Goal: Task Accomplishment & Management: Manage account settings

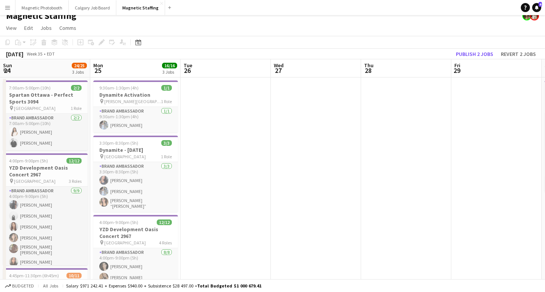
scroll to position [75, 0]
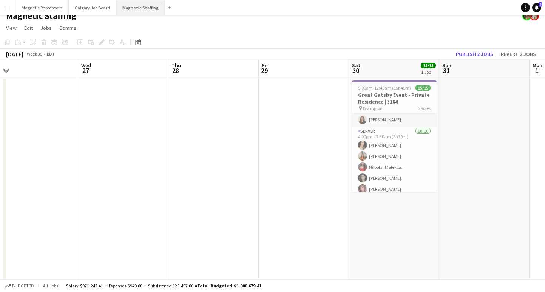
click at [154, 7] on button "Magnetic Staffing Close" at bounding box center [140, 7] width 49 height 15
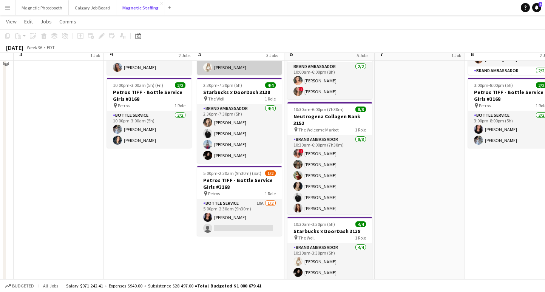
scroll to position [133, 0]
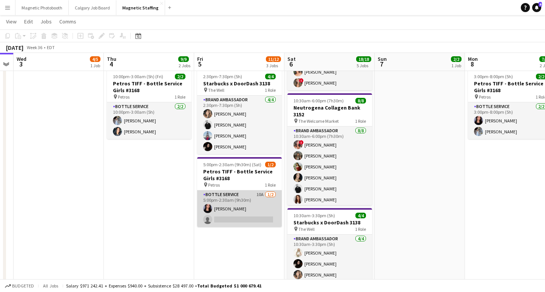
click at [234, 220] on app-card-role "Bottle Service 10A [DATE] 5:00pm-2:30am (9h30m) [PERSON_NAME] single-neutral-ac…" at bounding box center [239, 208] width 85 height 37
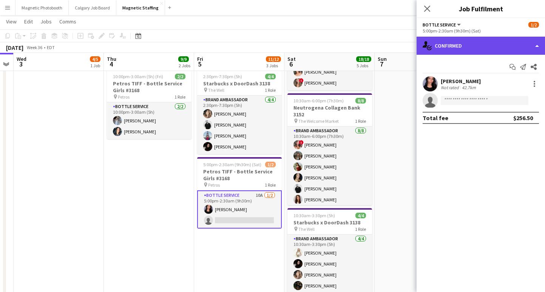
click at [465, 42] on div "single-neutral-actions-check-2 Confirmed" at bounding box center [480, 46] width 128 height 18
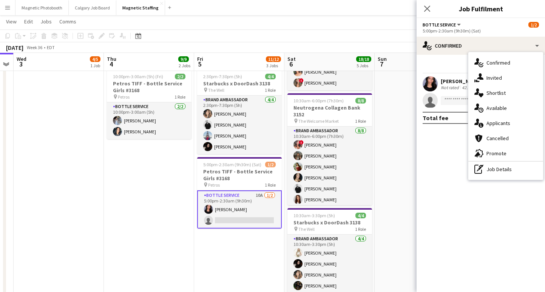
click at [494, 126] on span "Applicants" at bounding box center [498, 123] width 24 height 7
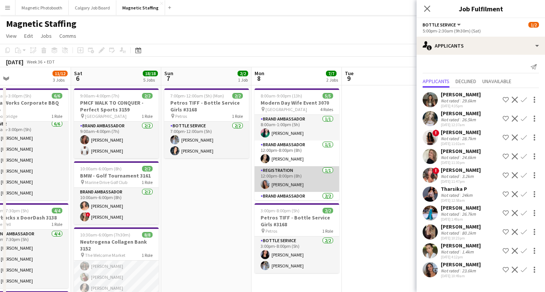
scroll to position [28, 0]
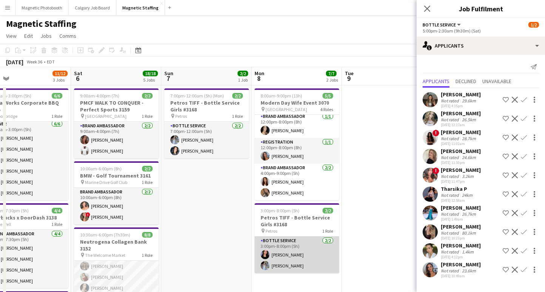
click at [282, 254] on app-card-role "Bottle Service [DATE] 3:00pm-8:00pm (5h) [PERSON_NAME] [PERSON_NAME]" at bounding box center [296, 254] width 85 height 37
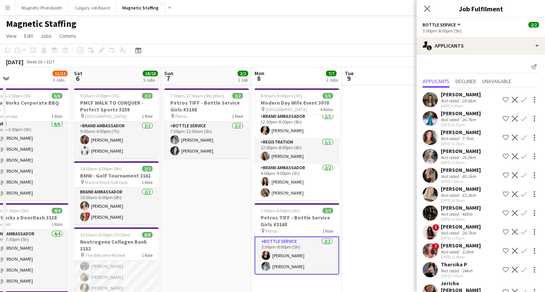
click at [290, 248] on app-card-role "Bottle Service [DATE] 3:00pm-8:00pm (5h) [PERSON_NAME] [PERSON_NAME]" at bounding box center [296, 255] width 85 height 38
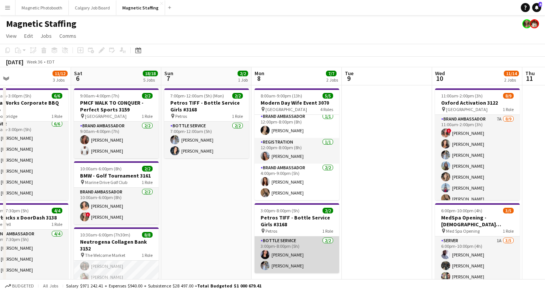
click at [288, 248] on app-card-role "Bottle Service [DATE] 3:00pm-8:00pm (5h) [PERSON_NAME] [PERSON_NAME]" at bounding box center [296, 254] width 85 height 37
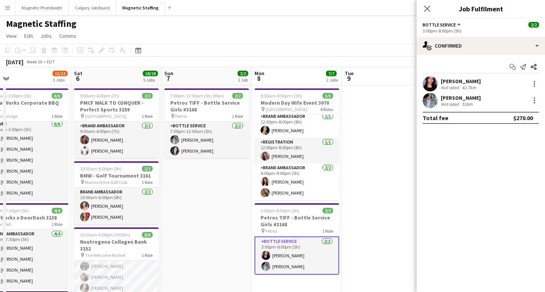
click at [479, 80] on div "[PERSON_NAME]" at bounding box center [460, 81] width 40 height 7
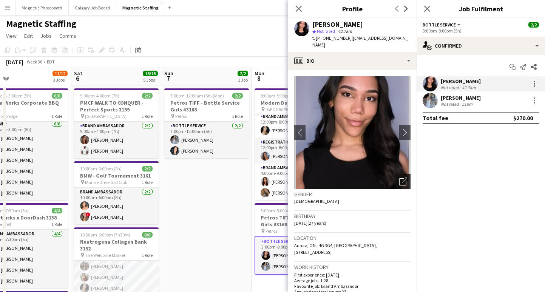
click at [401, 177] on icon at bounding box center [403, 179] width 5 height 5
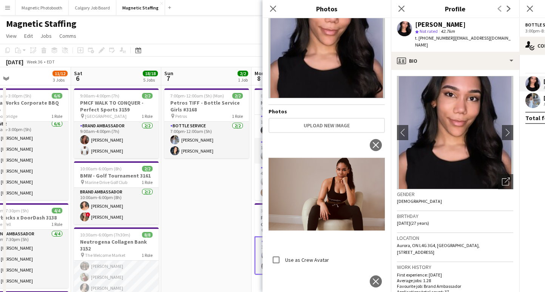
scroll to position [11, 0]
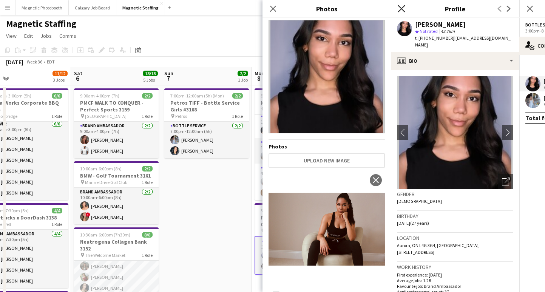
click at [398, 7] on icon "Close pop-in" at bounding box center [400, 8] width 7 height 7
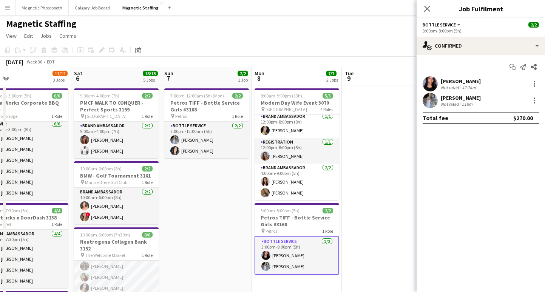
click at [475, 98] on div "[PERSON_NAME]" at bounding box center [460, 97] width 40 height 7
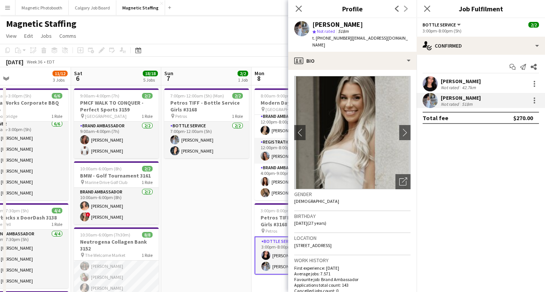
scroll to position [23, 0]
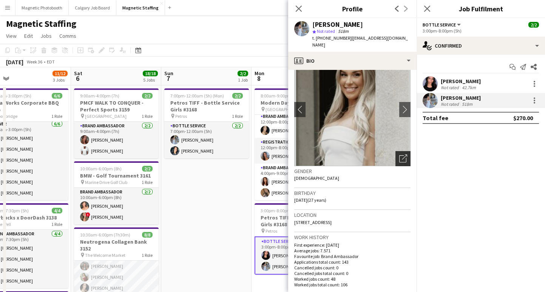
click at [399, 154] on icon "Open photos pop-in" at bounding box center [403, 158] width 8 height 8
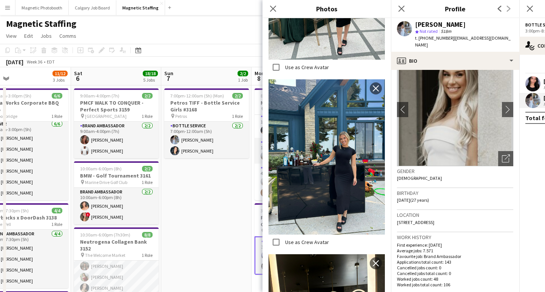
scroll to position [284, 0]
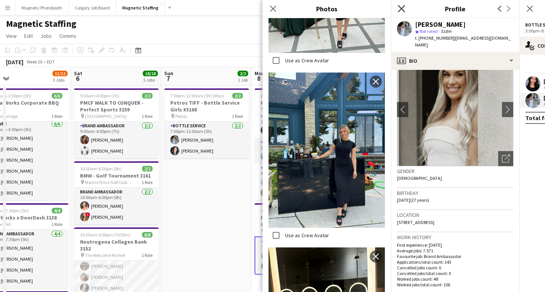
click at [399, 8] on icon "Close pop-in" at bounding box center [400, 8] width 7 height 7
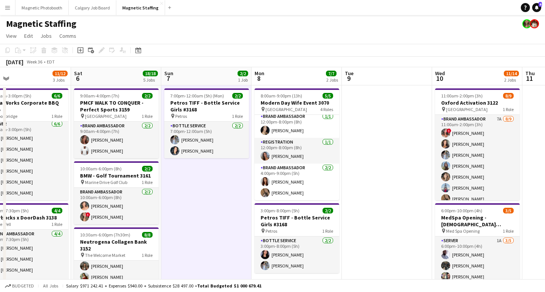
scroll to position [0, 381]
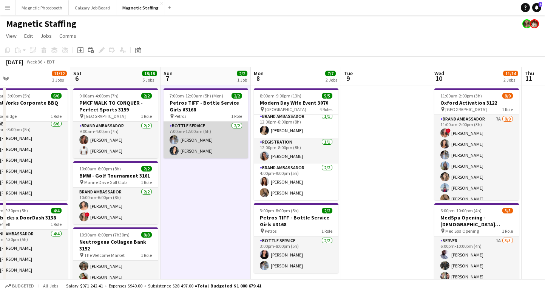
click at [202, 150] on app-card-role "Bottle Service [DATE] 7:00pm-12:00am (5h) [PERSON_NAME] [PERSON_NAME]" at bounding box center [205, 140] width 85 height 37
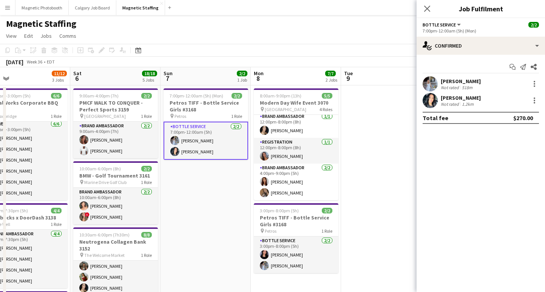
click at [481, 100] on div "[PERSON_NAME] Not rated 1.2km" at bounding box center [480, 100] width 128 height 15
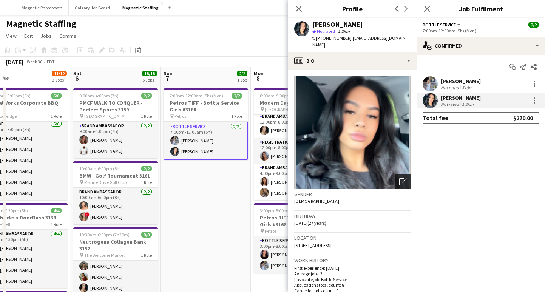
click at [401, 177] on icon "Open photos pop-in" at bounding box center [403, 181] width 8 height 8
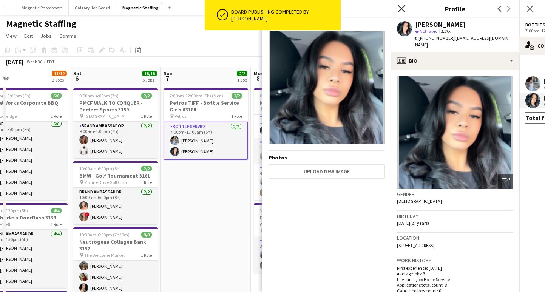
click at [400, 10] on icon "Close pop-in" at bounding box center [400, 8] width 7 height 7
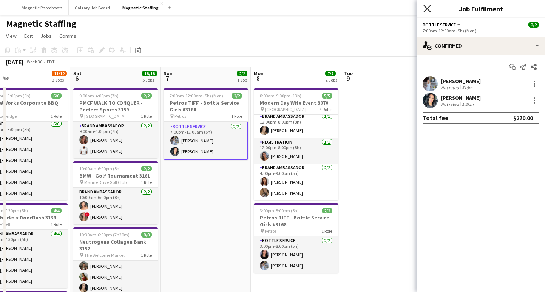
click at [428, 6] on icon "Close pop-in" at bounding box center [426, 8] width 7 height 7
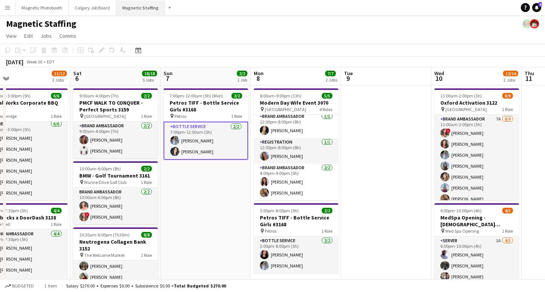
click at [131, 6] on button "Magnetic Staffing Close" at bounding box center [140, 7] width 49 height 15
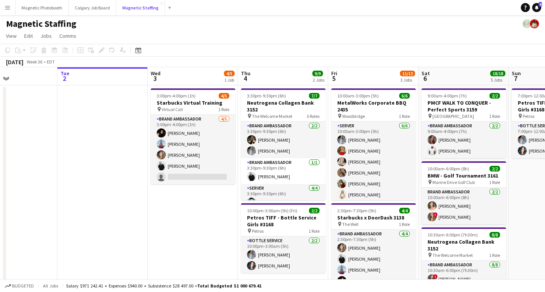
scroll to position [0, 231]
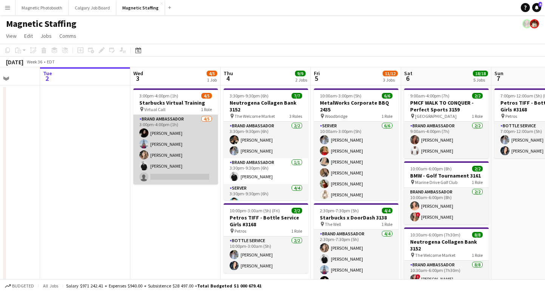
click at [168, 177] on app-card-role "Brand Ambassador [DATE] 3:00pm-4:00pm (1h) [PERSON_NAME] Luccas [PERSON_NAME] […" at bounding box center [175, 149] width 85 height 69
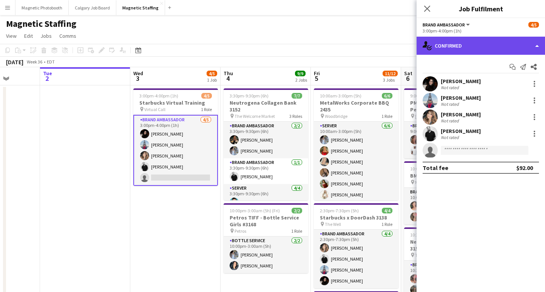
click at [454, 52] on div "single-neutral-actions-check-2 Confirmed" at bounding box center [480, 46] width 128 height 18
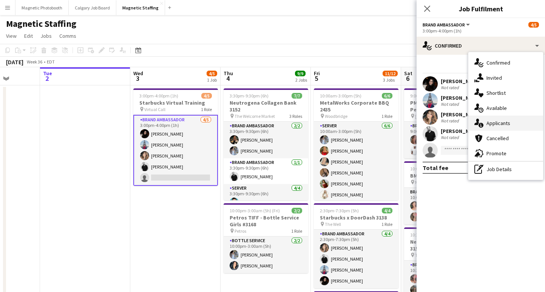
click at [486, 128] on div "single-neutral-actions-information Applicants" at bounding box center [505, 122] width 75 height 15
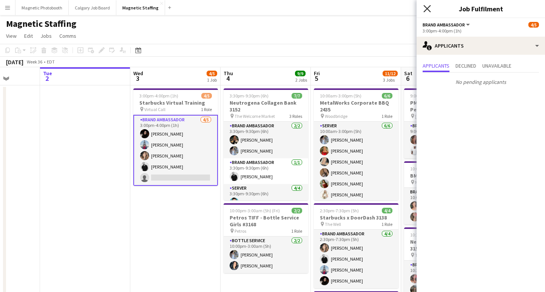
click at [428, 9] on icon "Close pop-in" at bounding box center [426, 8] width 7 height 7
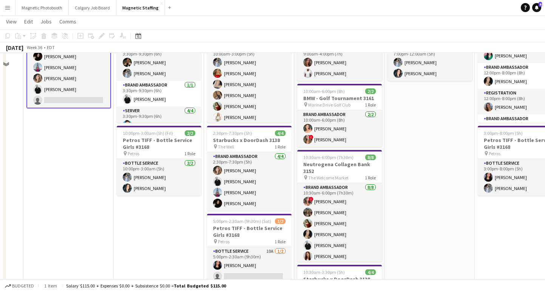
scroll to position [89, 0]
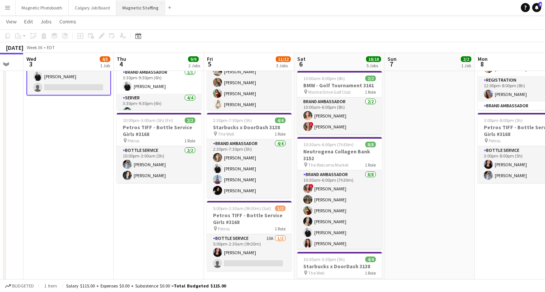
click at [129, 10] on button "Magnetic Staffing Close" at bounding box center [140, 7] width 49 height 15
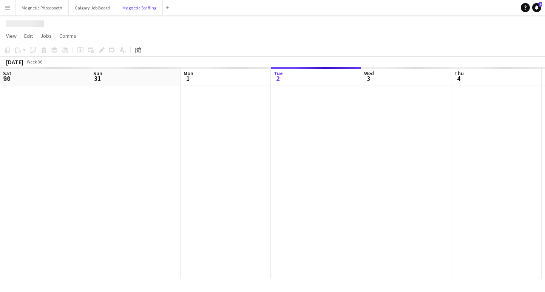
scroll to position [0, 180]
